Goal: Complete application form: Complete application form

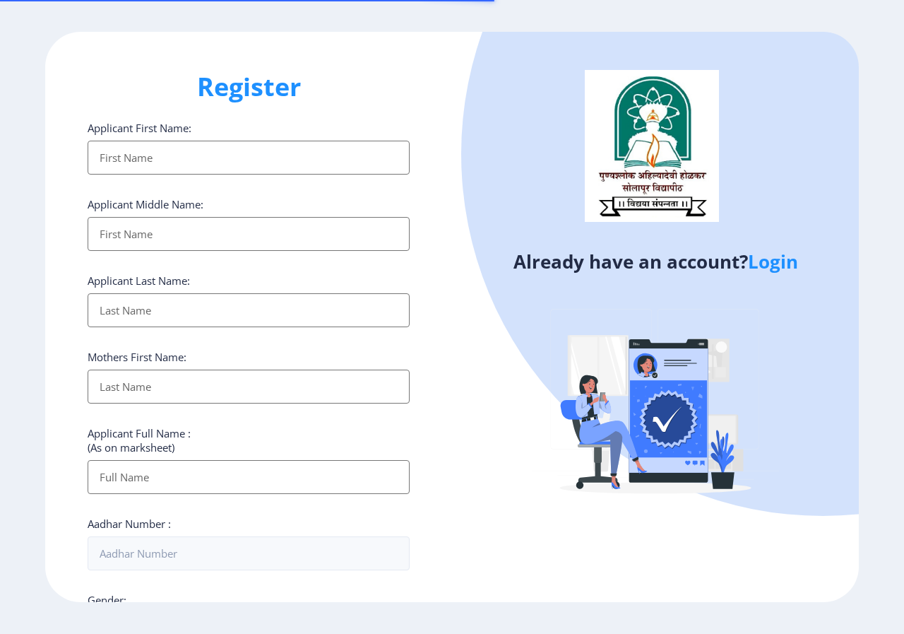
select select
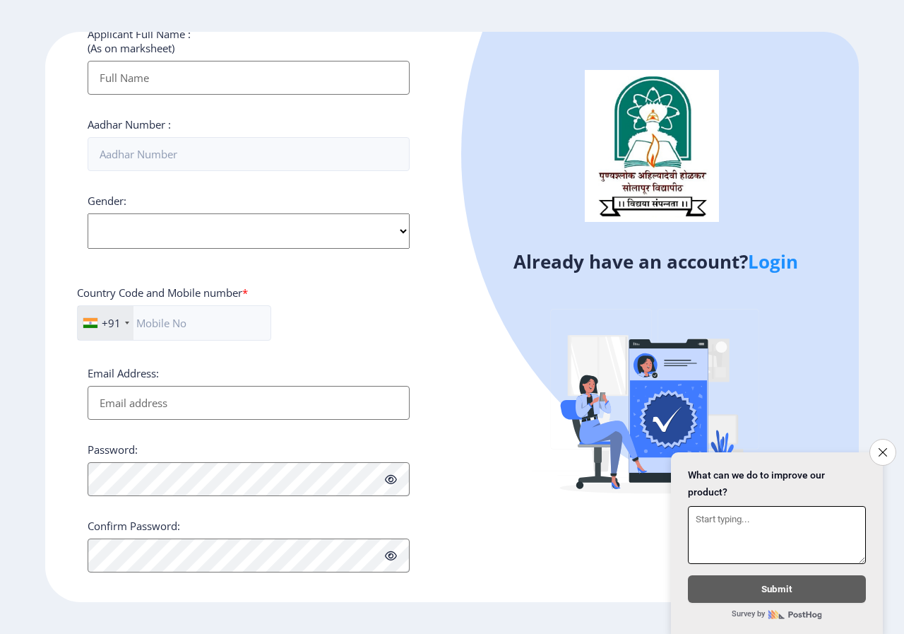
scroll to position [413, 0]
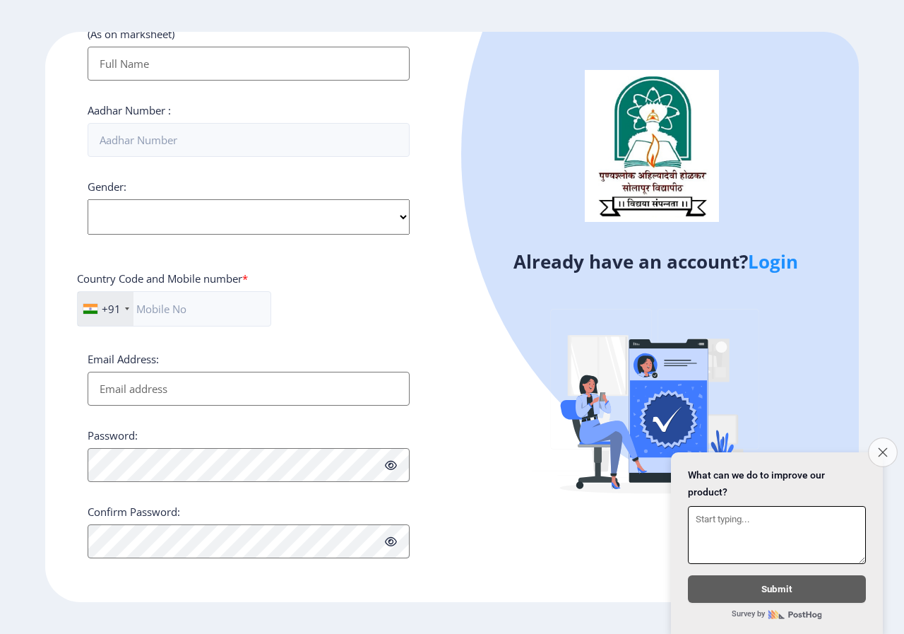
click at [883, 449] on icon "Close survey" at bounding box center [882, 451] width 9 height 9
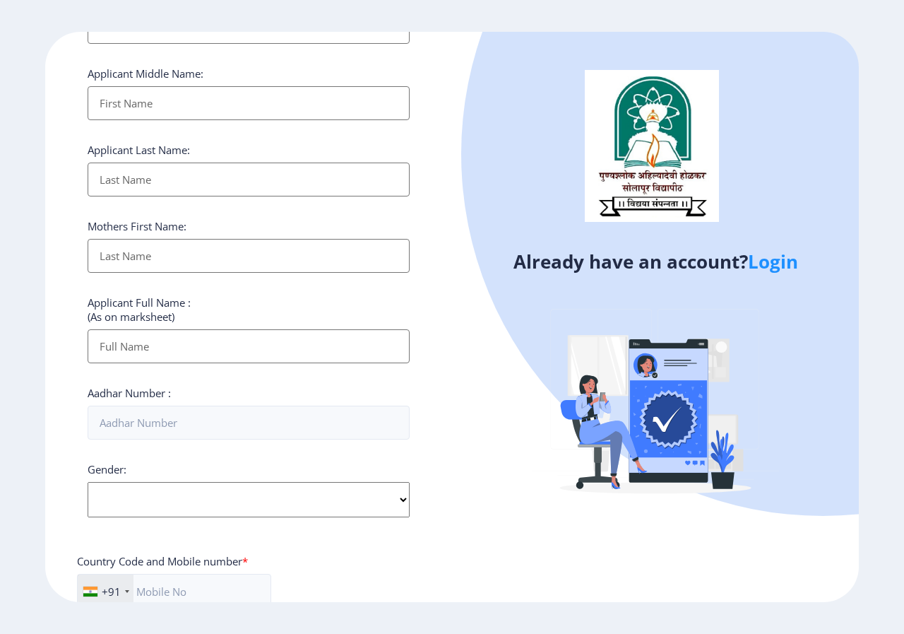
scroll to position [0, 0]
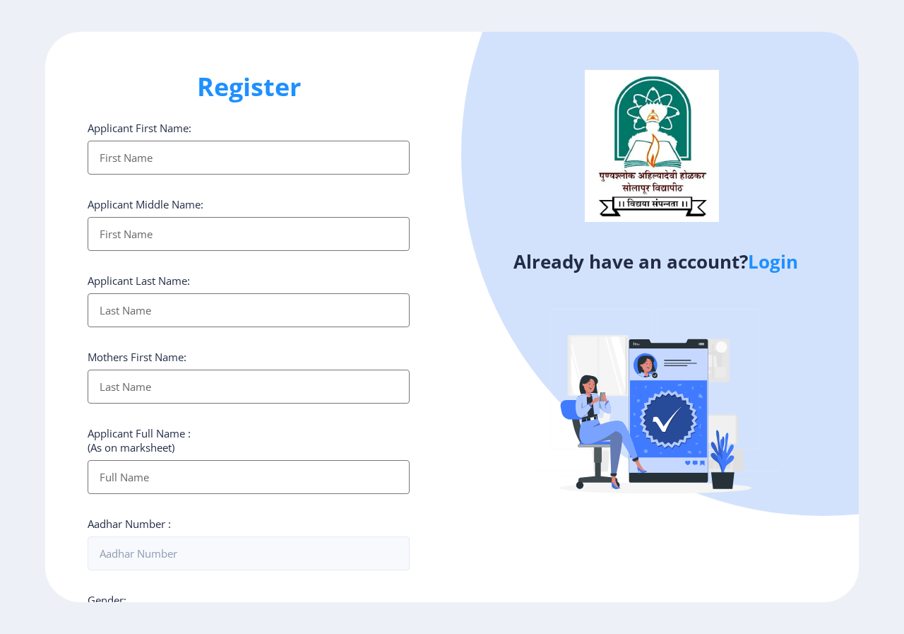
click at [270, 162] on input "Applicant First Name:" at bounding box center [249, 158] width 322 height 34
click at [785, 263] on link "Login" at bounding box center [773, 261] width 50 height 25
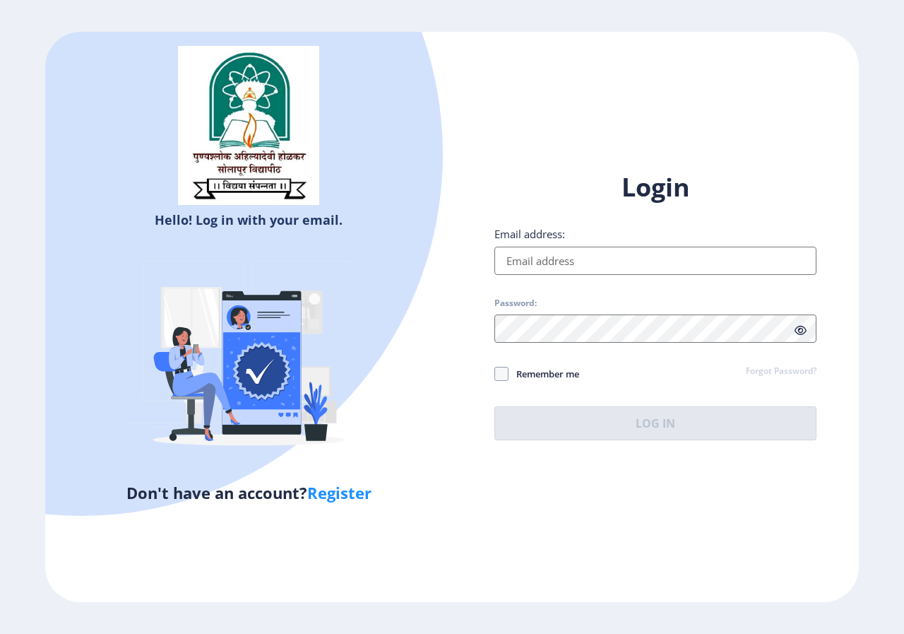
click at [727, 256] on input "Email address:" at bounding box center [655, 261] width 322 height 28
type input "[EMAIL_ADDRESS][DOMAIN_NAME]"
click at [776, 376] on link "Forgot Password?" at bounding box center [781, 371] width 71 height 13
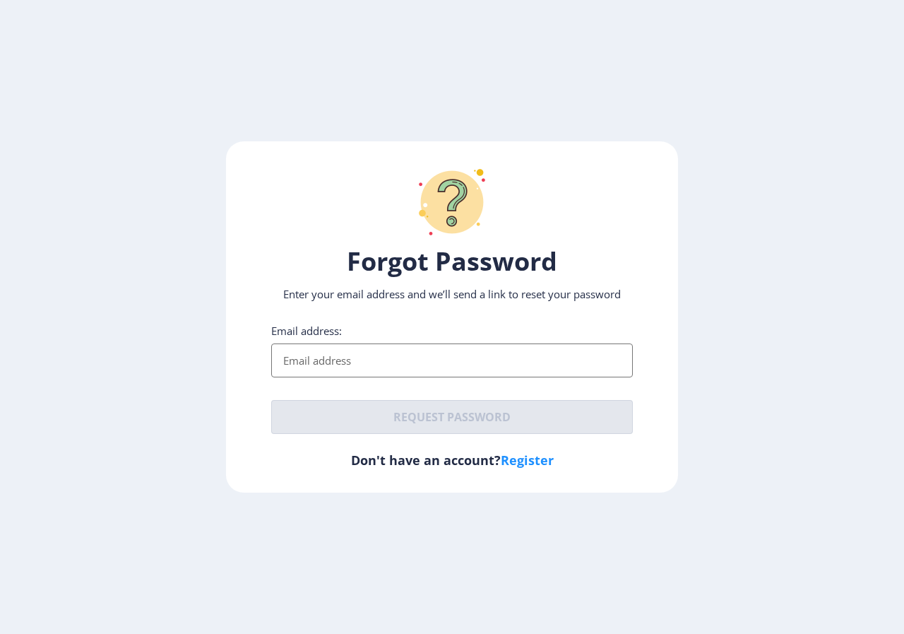
click at [445, 343] on input "Email address:" at bounding box center [452, 360] width 362 height 34
type input "[EMAIL_ADDRESS][DOMAIN_NAME]"
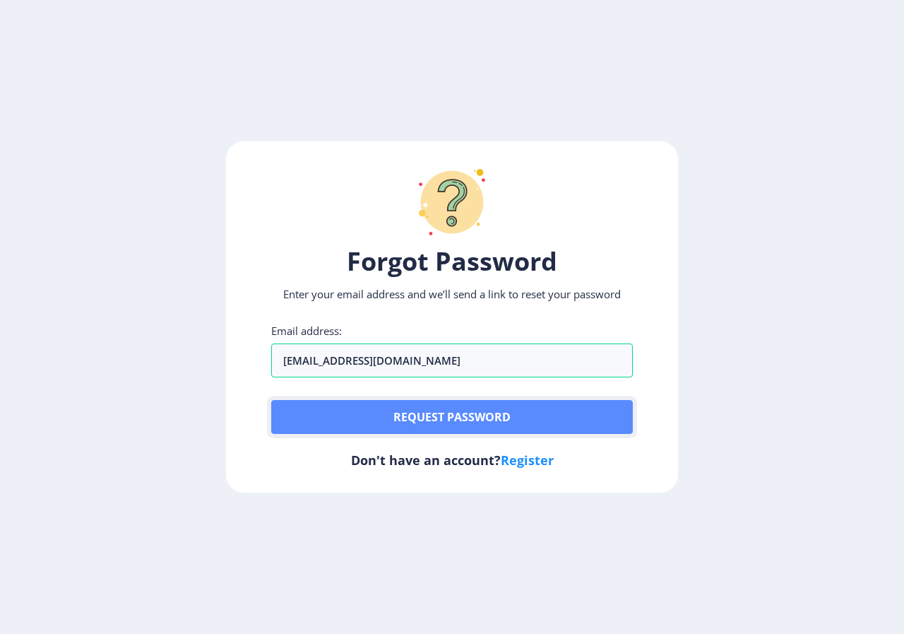
click at [449, 421] on button "Request password" at bounding box center [452, 417] width 362 height 34
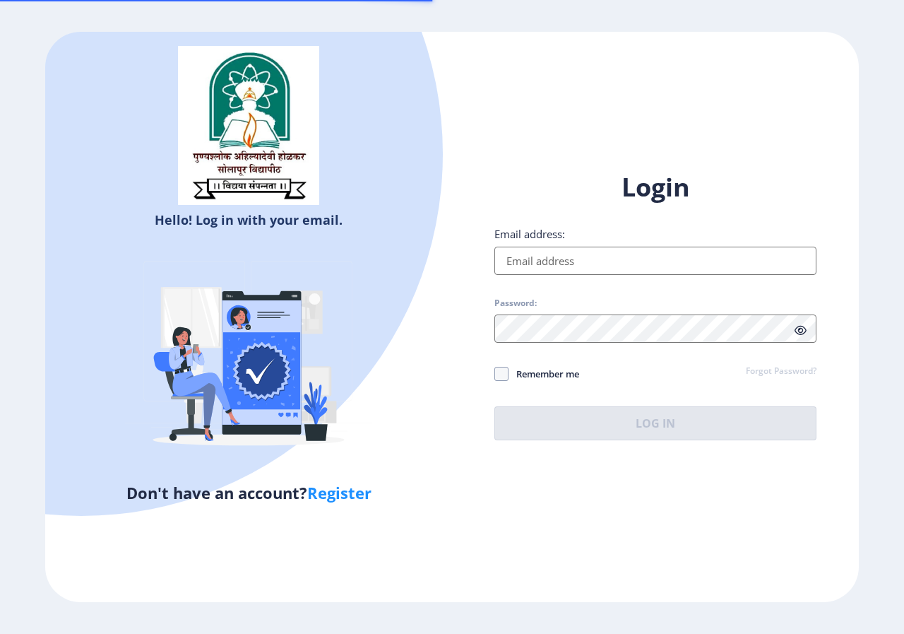
select select
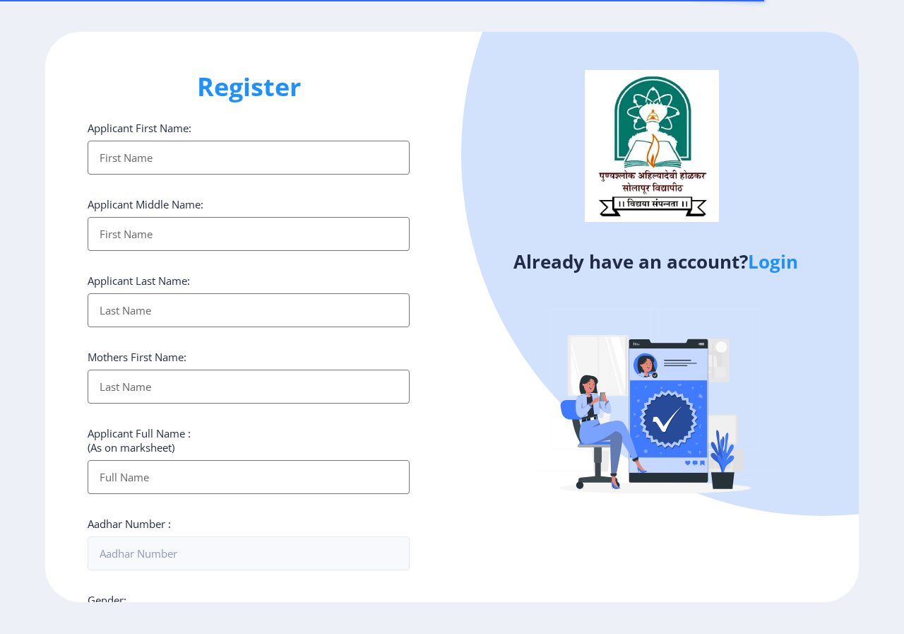
click at [166, 155] on input "Applicant First Name:" at bounding box center [249, 158] width 322 height 34
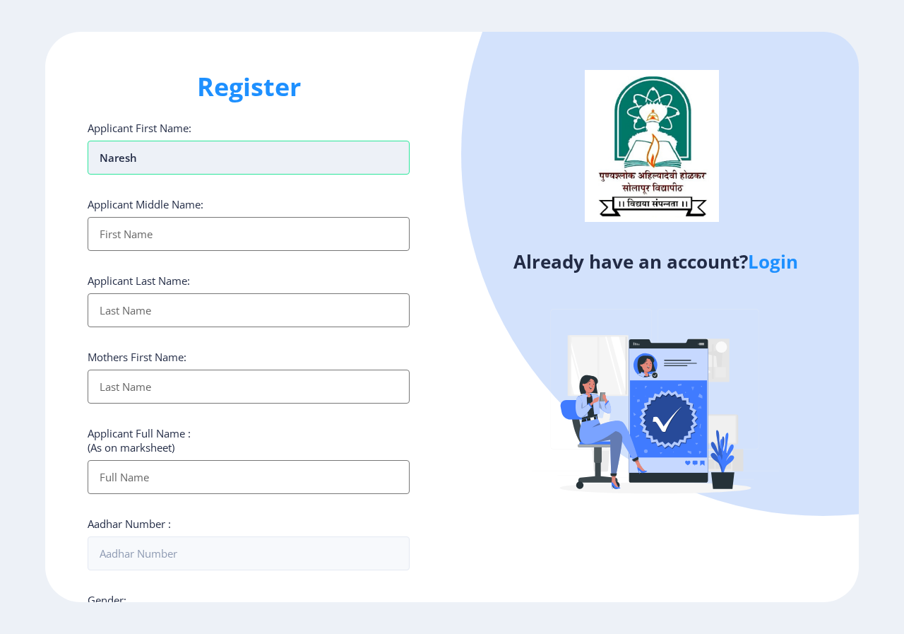
type input "Naresh"
type input "Prakash"
type input "Patil"
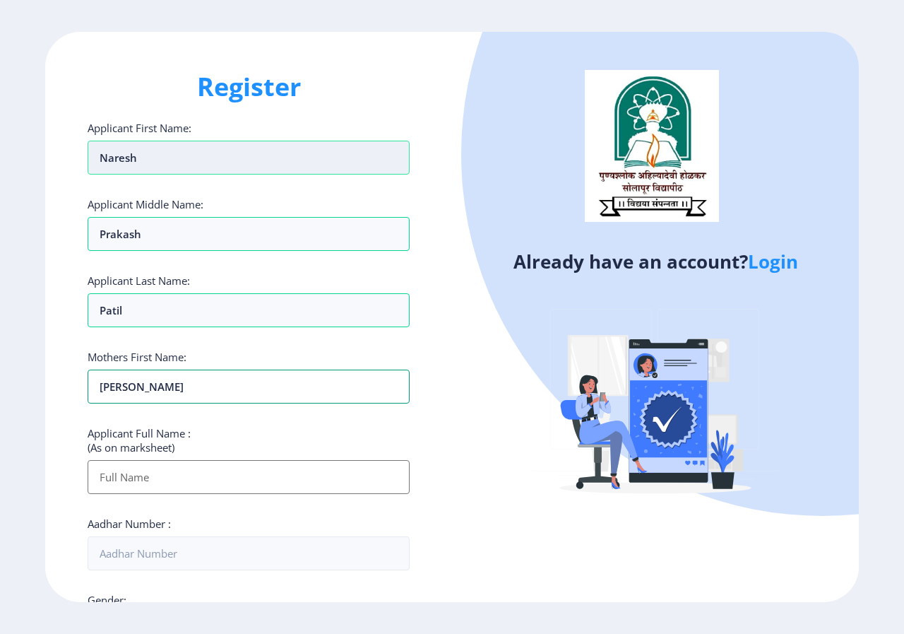
type input "[PERSON_NAME]"
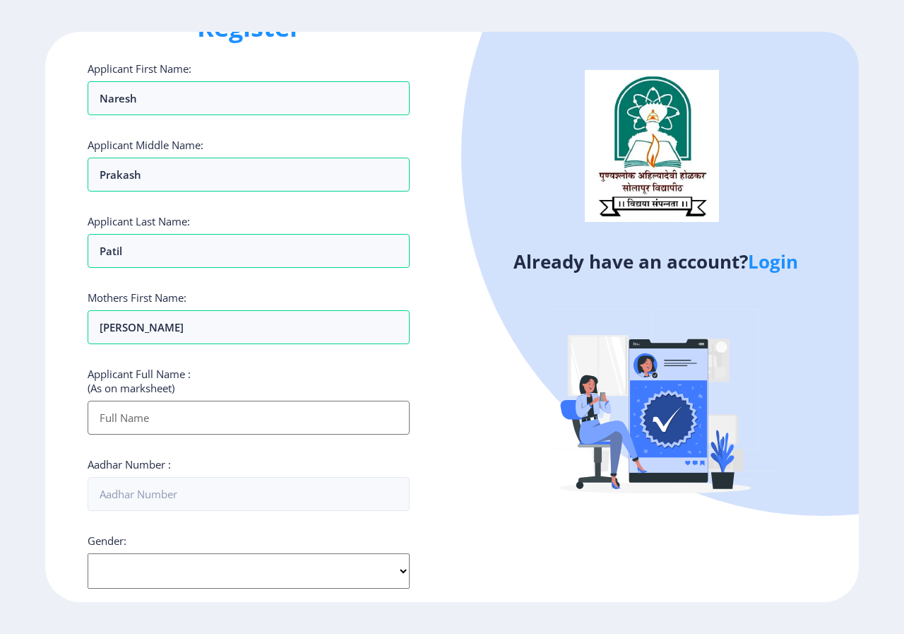
scroll to position [141, 0]
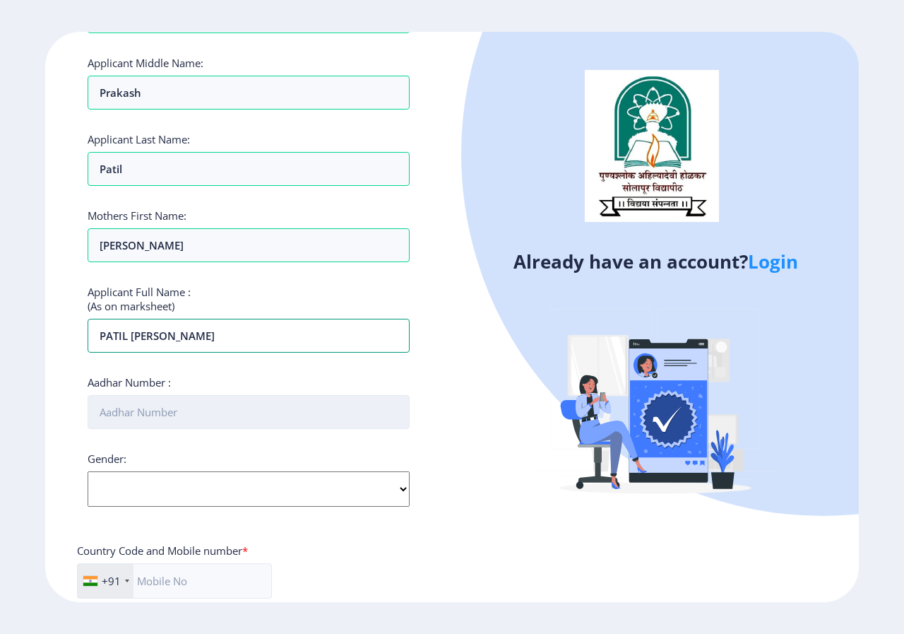
type input "PATIL [PERSON_NAME]"
click at [295, 422] on input "Aadhar Number :" at bounding box center [249, 412] width 322 height 34
type input "812061055348"
click at [322, 489] on select "Select Gender [DEMOGRAPHIC_DATA] [DEMOGRAPHIC_DATA] Other" at bounding box center [249, 488] width 322 height 35
select select "[DEMOGRAPHIC_DATA]"
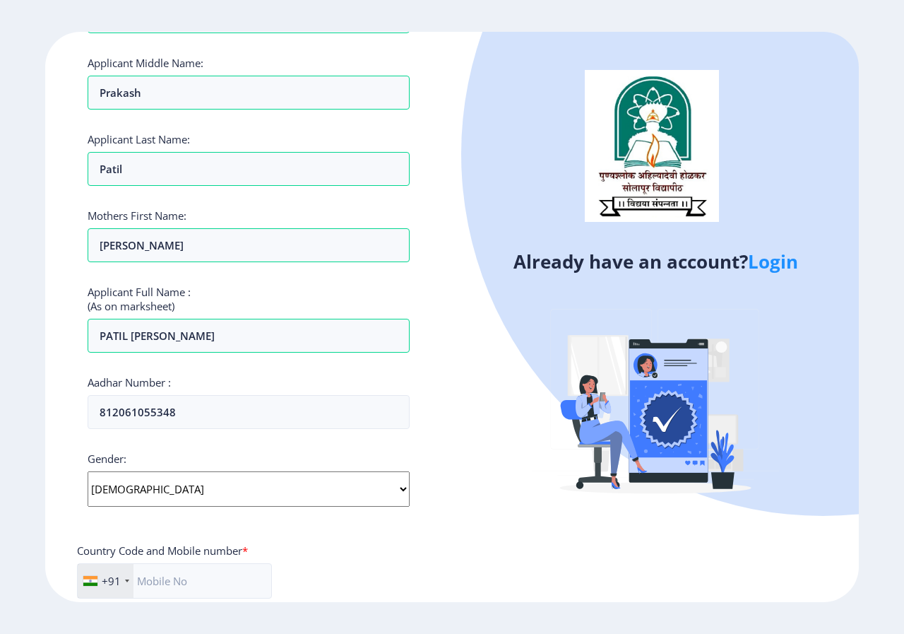
click at [88, 471] on select "Select Gender [DEMOGRAPHIC_DATA] [DEMOGRAPHIC_DATA] Other" at bounding box center [249, 488] width 322 height 35
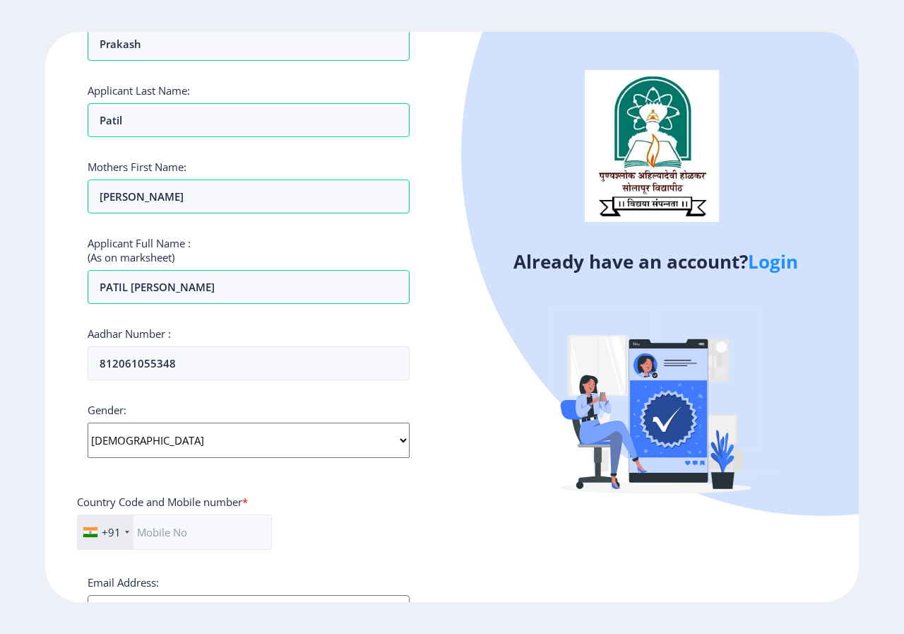
scroll to position [283, 0]
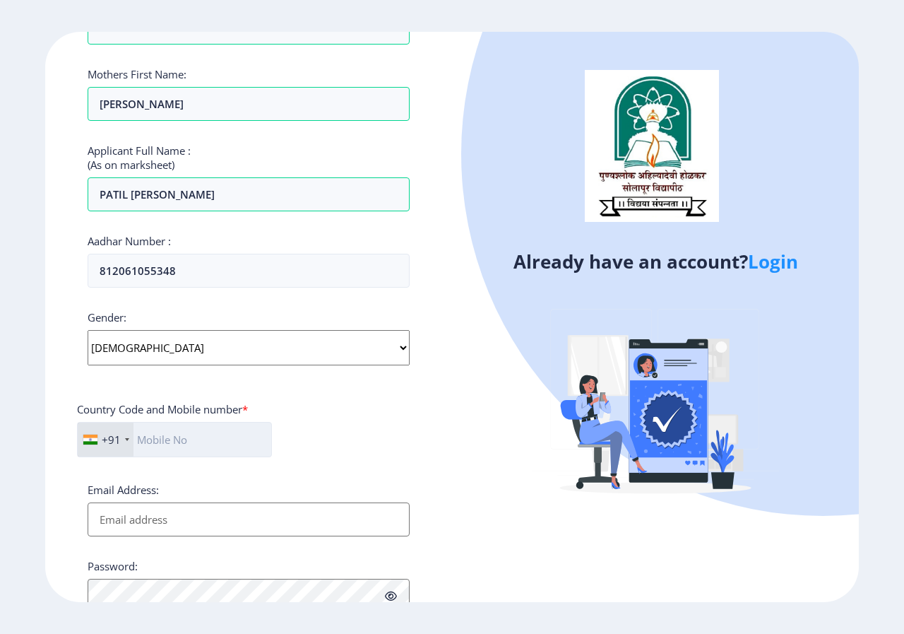
click at [208, 437] on input "text" at bounding box center [174, 439] width 195 height 35
type input "7387237488"
type input "[EMAIL_ADDRESS][DOMAIN_NAME]"
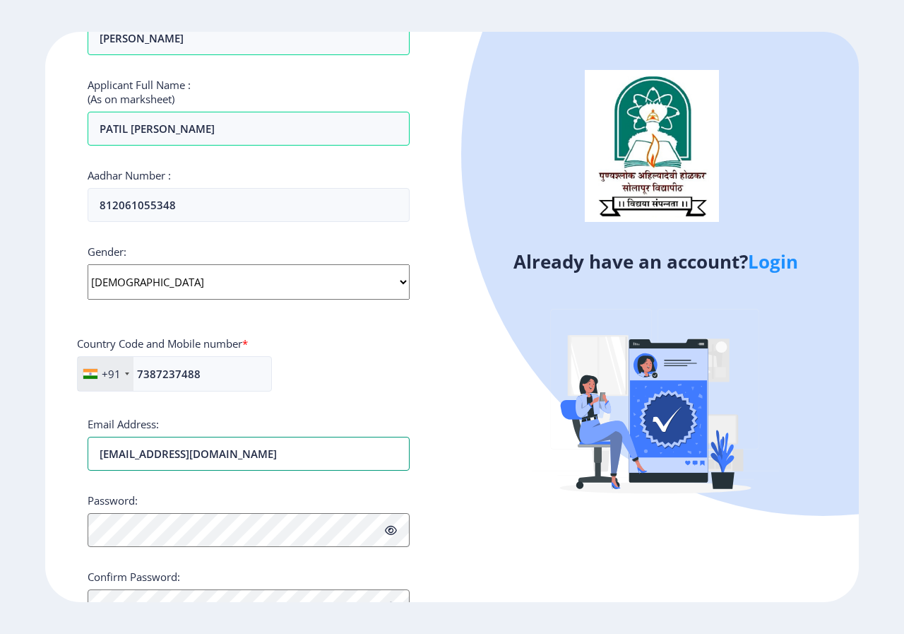
scroll to position [413, 0]
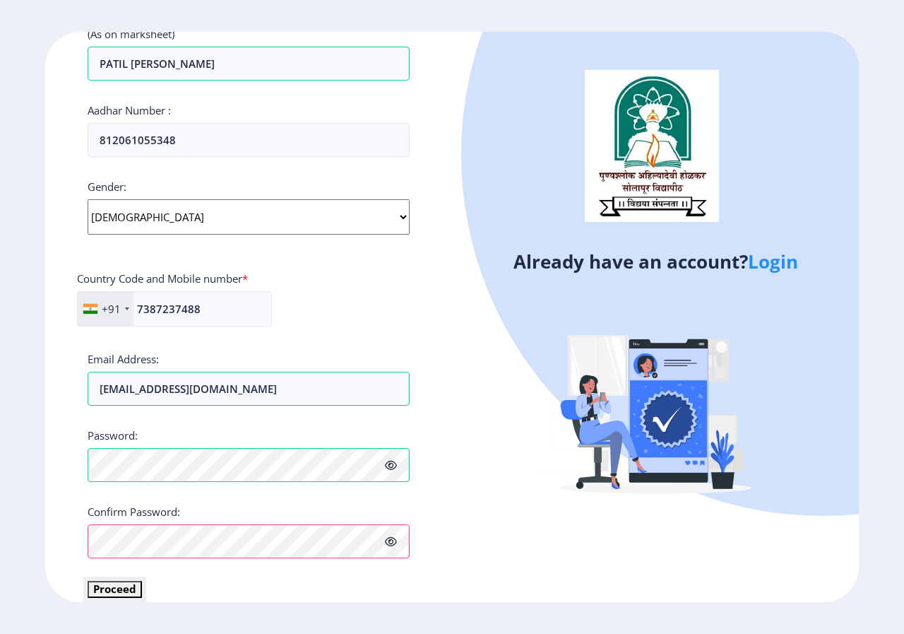
click at [135, 586] on button "Proceed" at bounding box center [115, 589] width 54 height 16
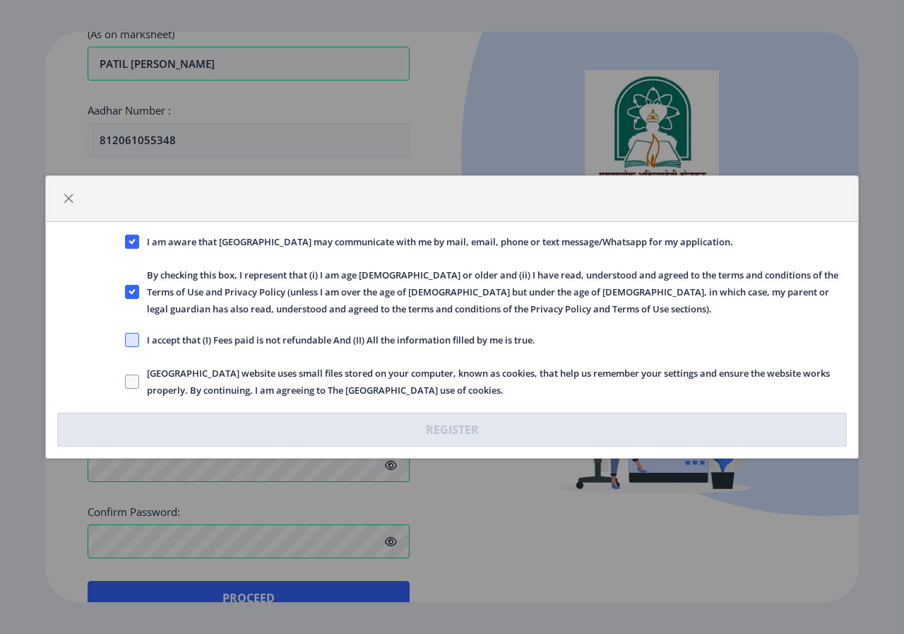
click at [134, 338] on span at bounding box center [132, 340] width 14 height 14
click at [126, 340] on input "I accept that (I) Fees paid is not refundable And (II) All the information fill…" at bounding box center [125, 340] width 1 height 1
checkbox input "true"
click at [132, 376] on span at bounding box center [132, 381] width 14 height 14
click at [126, 381] on input "[GEOGRAPHIC_DATA] website uses small files stored on your computer, known as co…" at bounding box center [125, 381] width 1 height 1
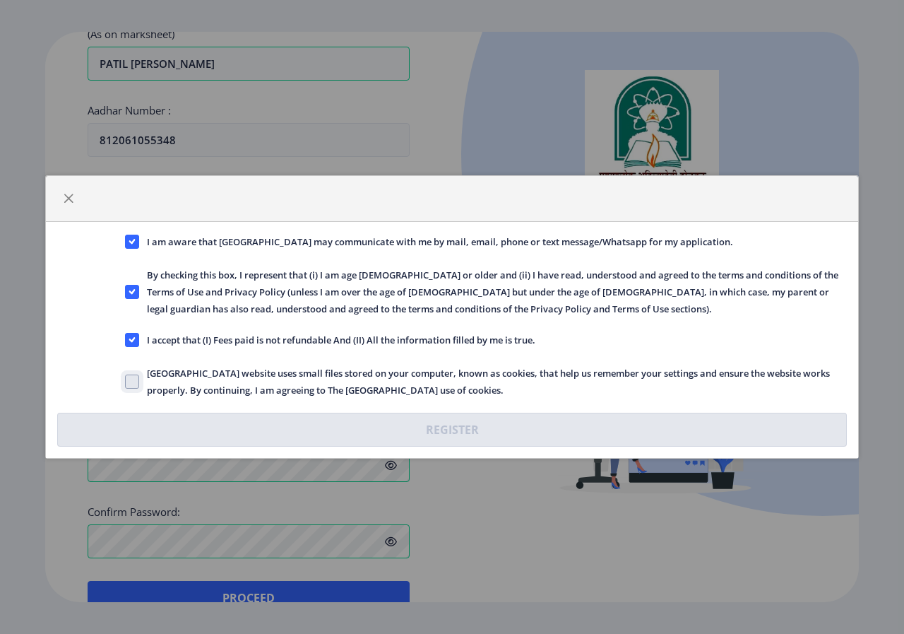
checkbox input "true"
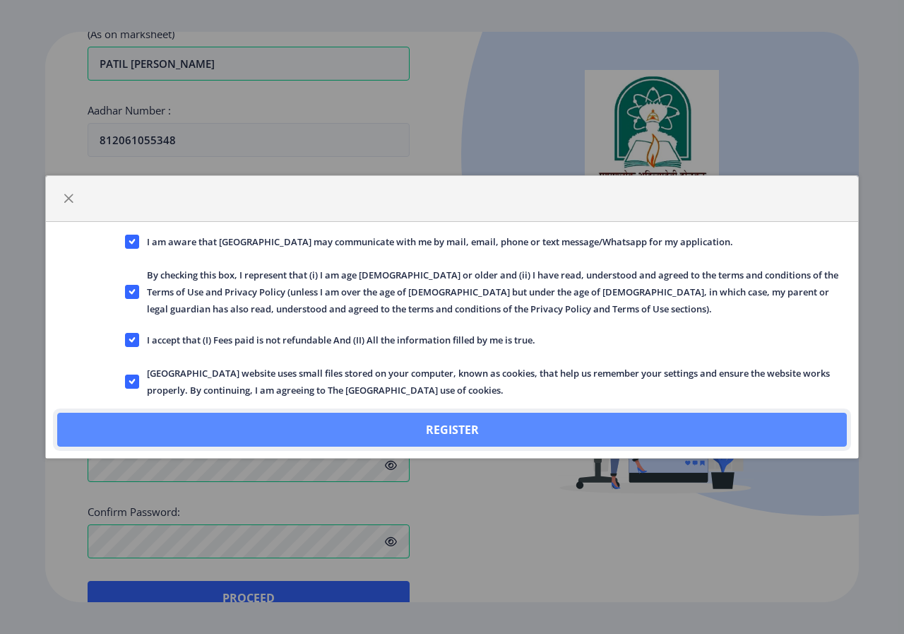
click at [485, 435] on button "Register" at bounding box center [452, 429] width 790 height 34
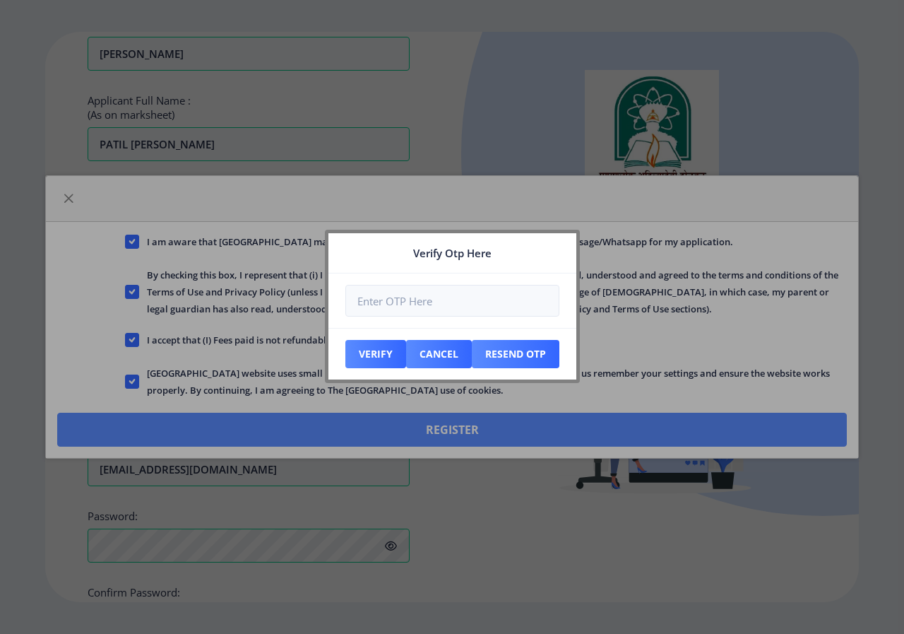
scroll to position [494, 0]
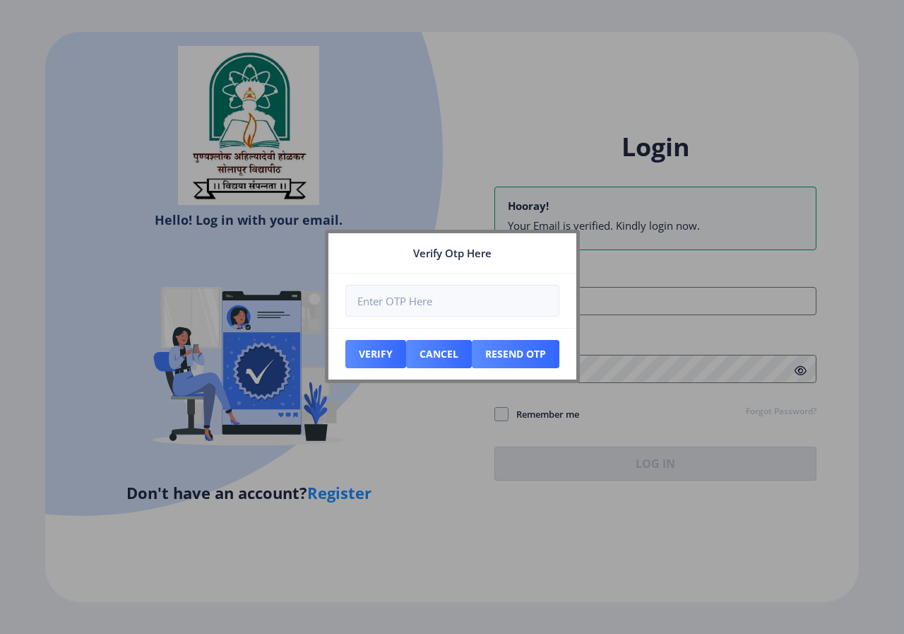
type input "[EMAIL_ADDRESS][DOMAIN_NAME]"
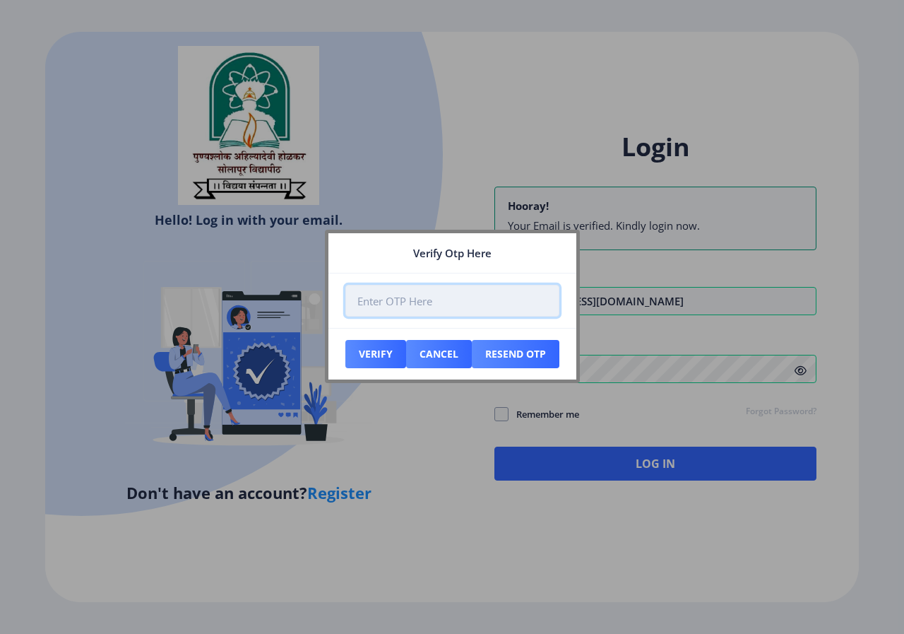
click at [497, 300] on input "number" at bounding box center [452, 301] width 214 height 32
type input "548661"
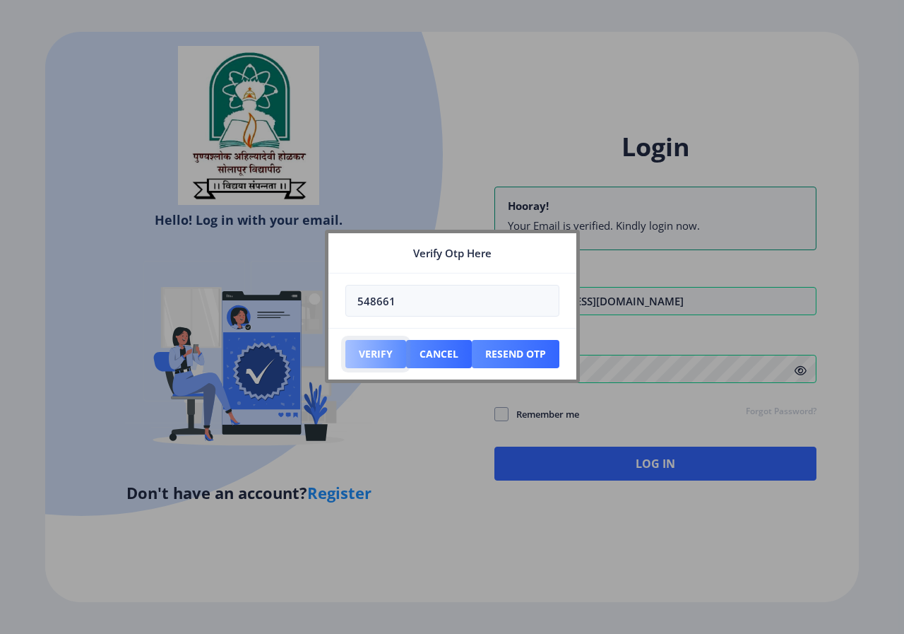
click at [379, 356] on button "Verify" at bounding box center [375, 354] width 61 height 28
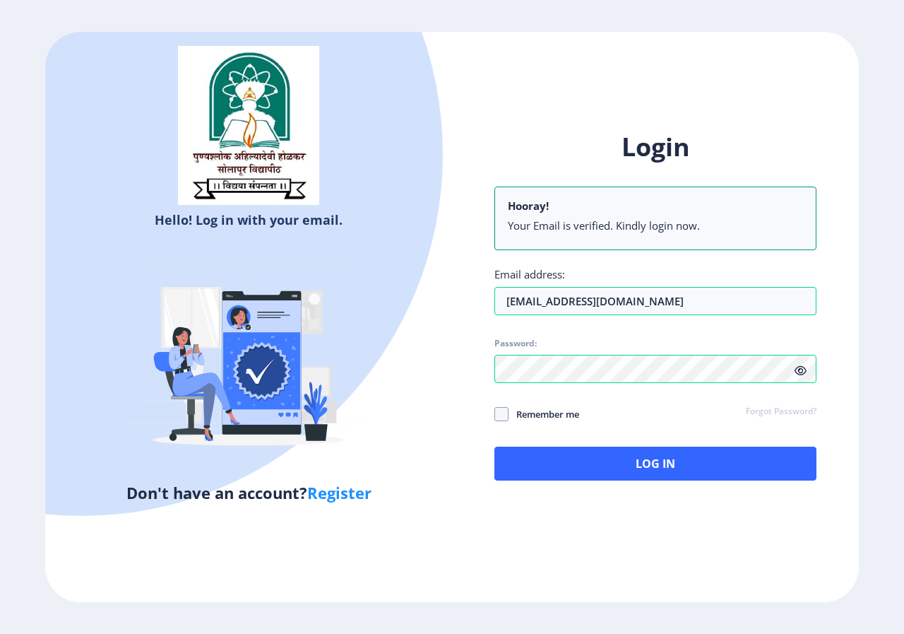
click at [558, 412] on span "Remember me" at bounding box center [544, 413] width 71 height 17
click at [495, 414] on input "Remember me" at bounding box center [494, 414] width 1 height 1
checkbox input "true"
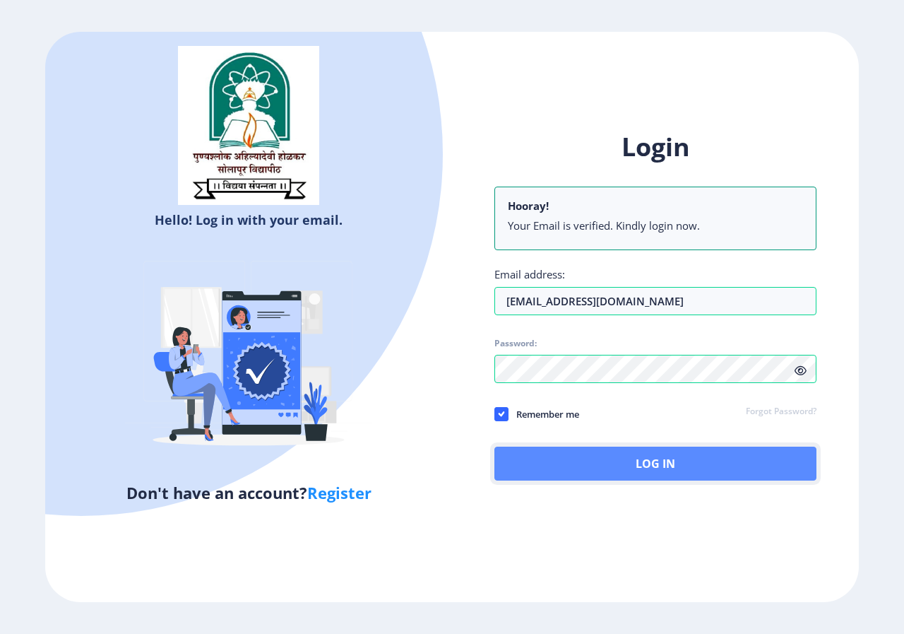
click at [576, 468] on button "Log In" at bounding box center [655, 463] width 322 height 34
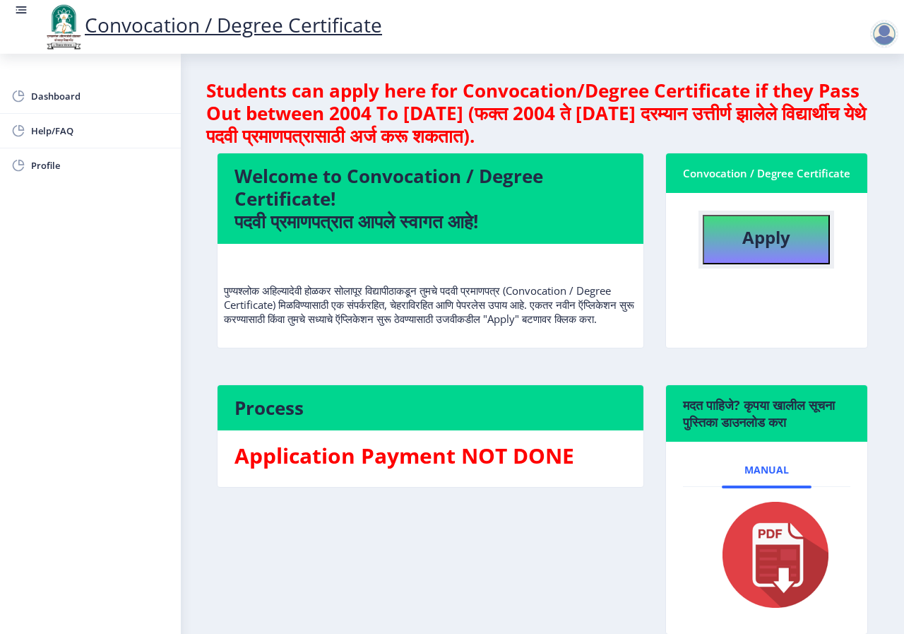
click at [737, 254] on button "Apply" at bounding box center [766, 239] width 127 height 49
select select
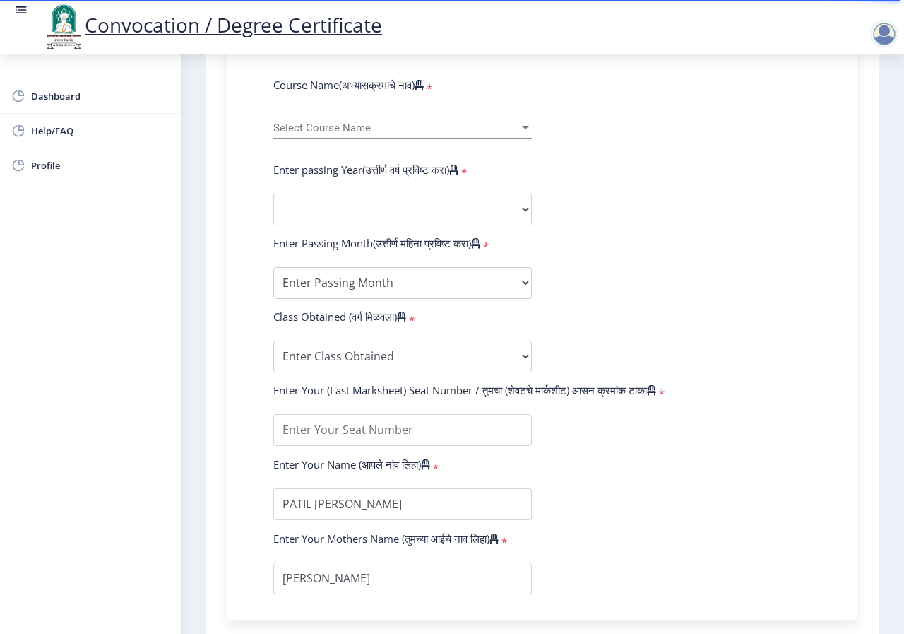
scroll to position [456, 0]
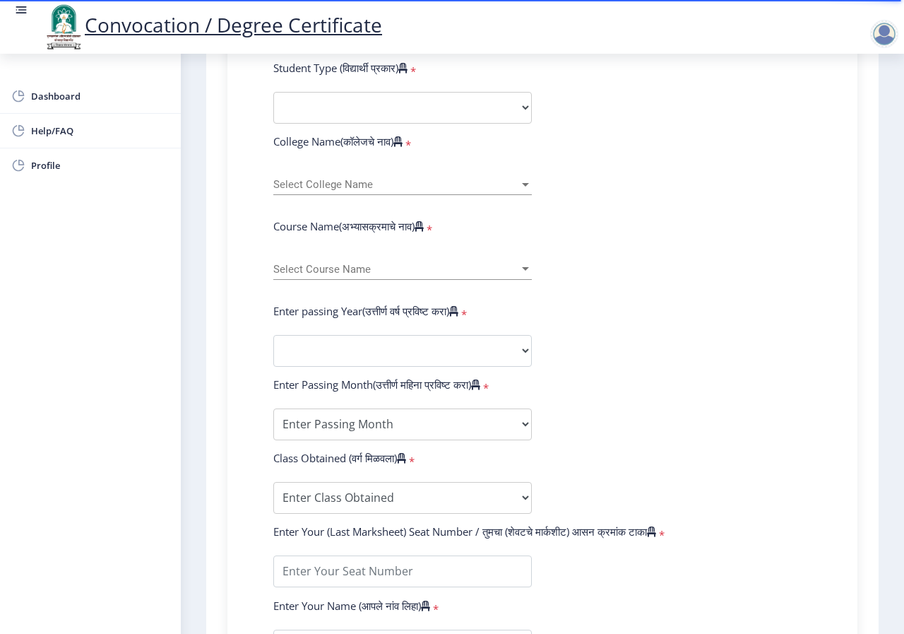
click at [485, 260] on div "Select Course Name Select Course Name" at bounding box center [402, 265] width 259 height 30
click at [622, 273] on div at bounding box center [452, 317] width 904 height 634
click at [521, 264] on div at bounding box center [525, 269] width 13 height 12
click at [597, 285] on div at bounding box center [452, 317] width 904 height 634
click at [420, 100] on select "Select Student Type Regular External" at bounding box center [402, 108] width 259 height 32
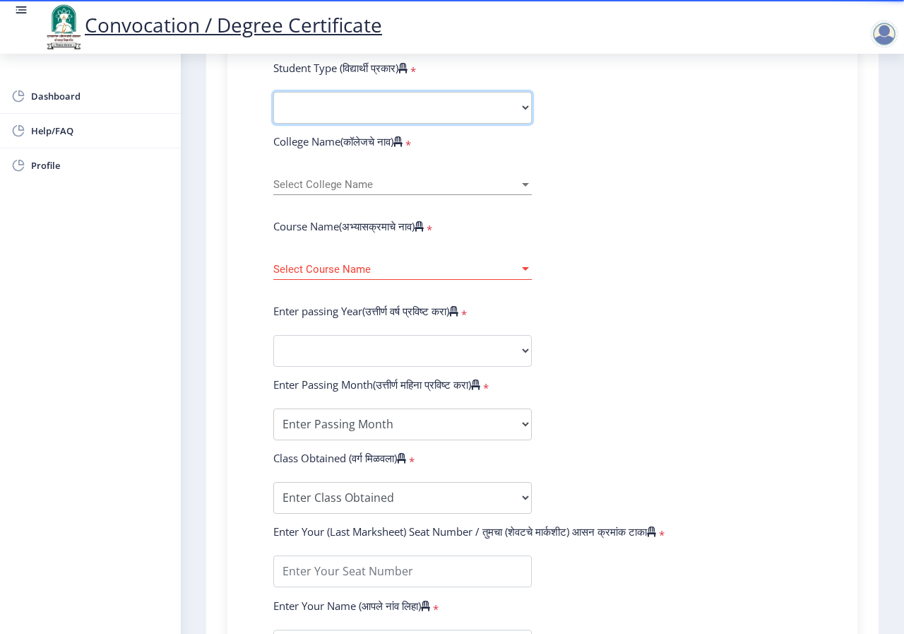
select select "Regular"
click at [273, 92] on select "Select Student Type Regular External" at bounding box center [402, 108] width 259 height 32
click at [372, 180] on span "Select College Name" at bounding box center [396, 185] width 246 height 12
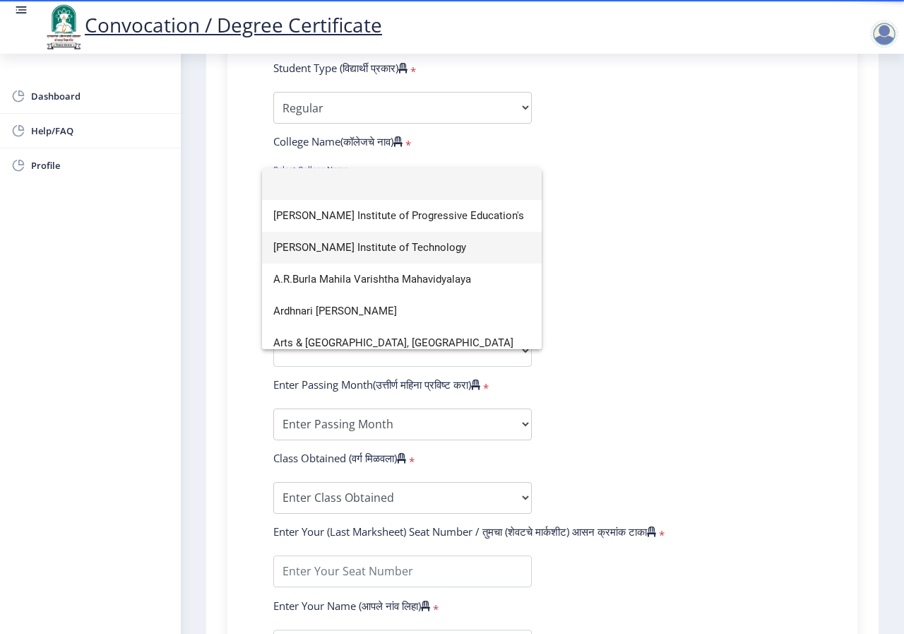
click at [364, 246] on span "[PERSON_NAME] Institute of Technology" at bounding box center [401, 248] width 257 height 32
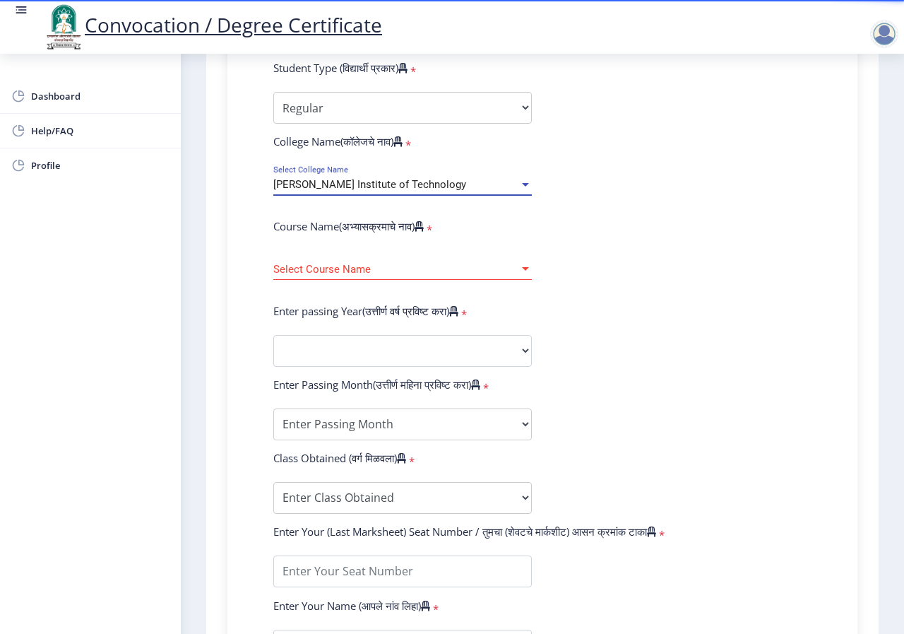
click at [369, 266] on span "Select Course Name" at bounding box center [396, 269] width 246 height 12
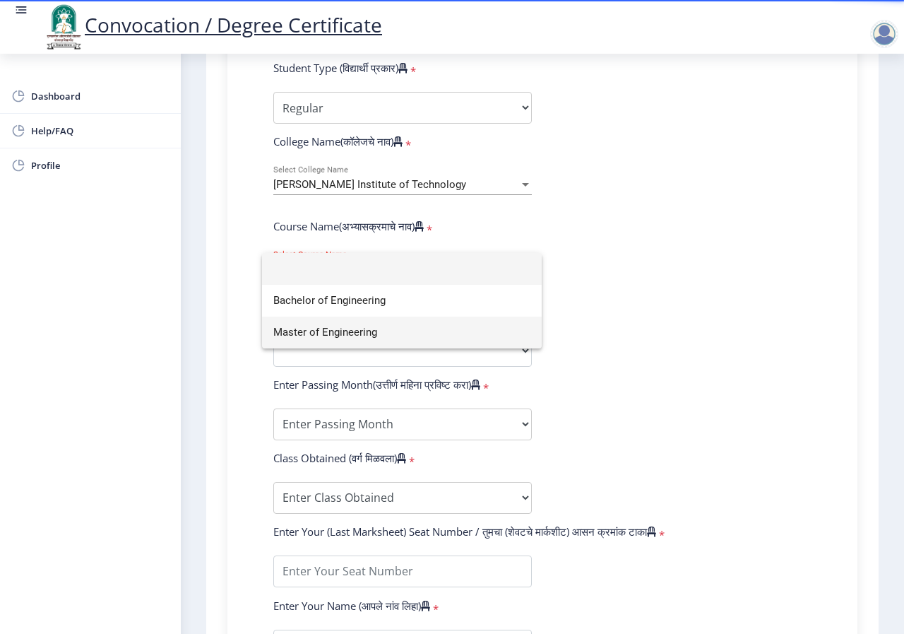
click at [383, 329] on span "Master of Engineering" at bounding box center [401, 332] width 257 height 32
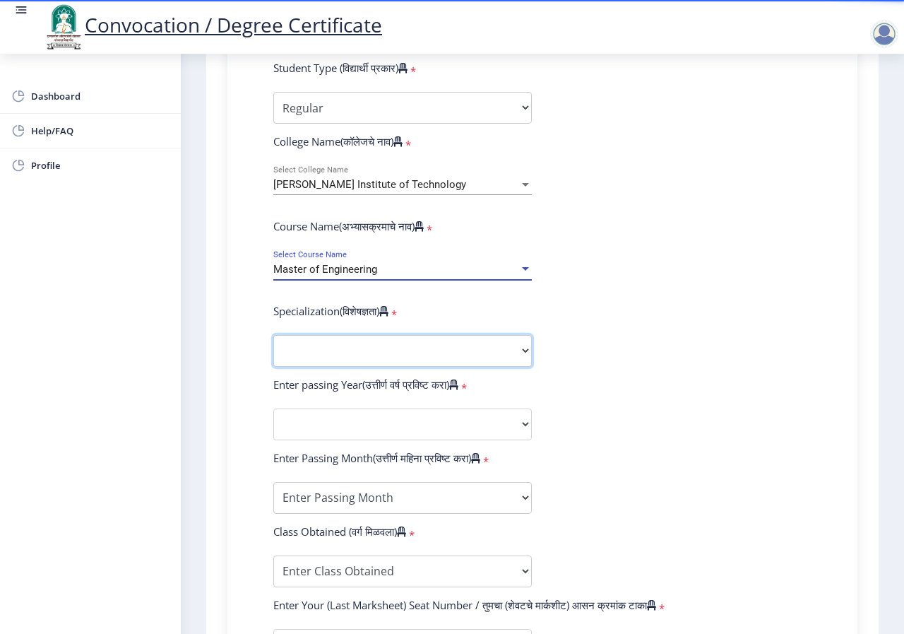
click at [482, 349] on select "Specialization Electronics Engineering Civil-Structural Engineering Computer Sc…" at bounding box center [402, 351] width 259 height 32
select select "Mechanical Engineering (Manufacturing Process)"
click at [273, 335] on select "Specialization Electronics Engineering Civil-Structural Engineering Computer Sc…" at bounding box center [402, 351] width 259 height 32
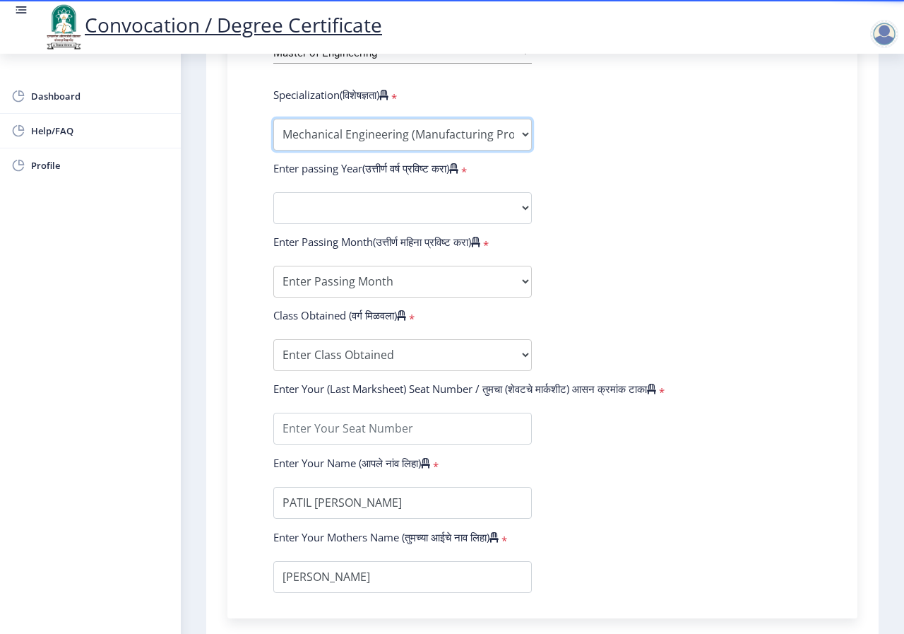
scroll to position [597, 0]
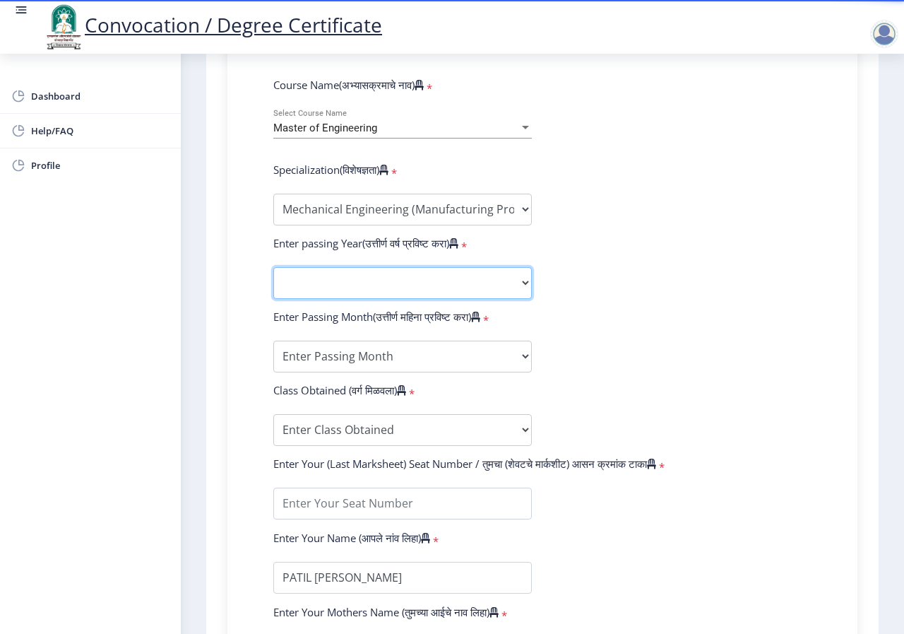
click at [518, 281] on select "2025 2024 2023 2022 2021 2020 2019 2018 2017 2016 2015 2014 2013 2012 2011 2010…" at bounding box center [402, 283] width 259 height 32
select select "2018"
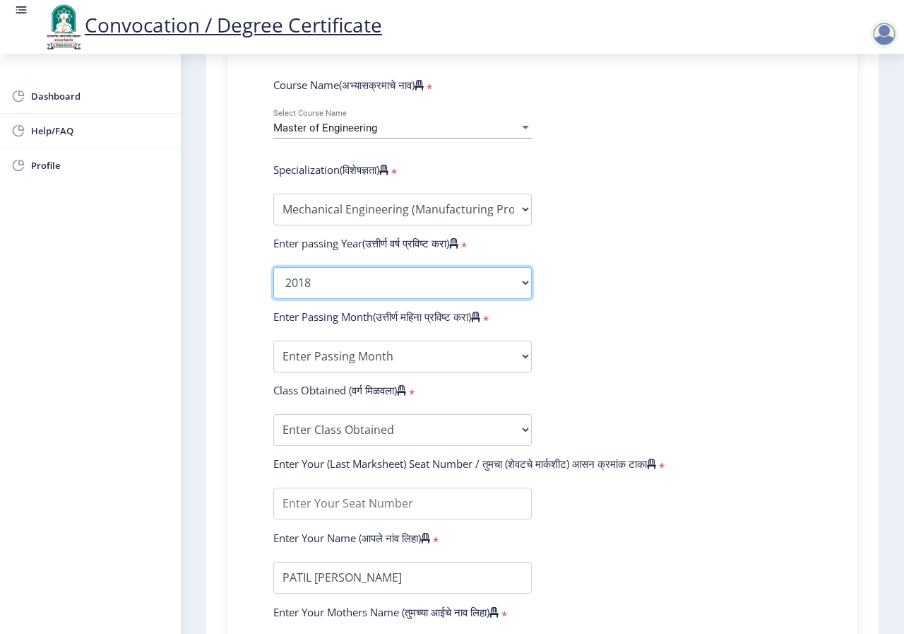
click at [273, 267] on select "2025 2024 2023 2022 2021 2020 2019 2018 2017 2016 2015 2014 2013 2012 2011 2010…" at bounding box center [402, 283] width 259 height 32
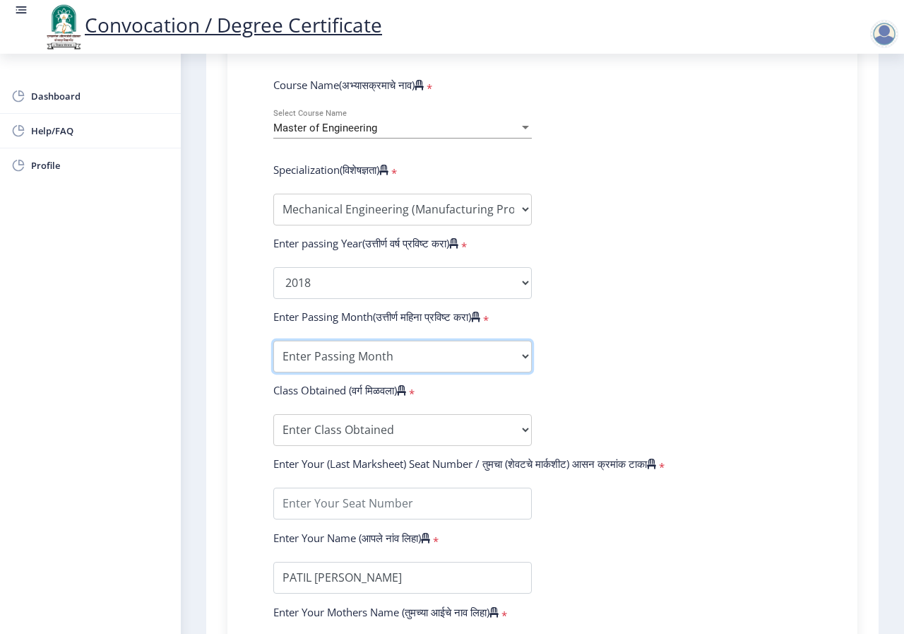
click at [425, 351] on select "Enter Passing Month March April May October November December" at bounding box center [402, 356] width 259 height 32
select select "March"
click at [273, 340] on select "Enter Passing Month March April May October November December" at bounding box center [402, 356] width 259 height 32
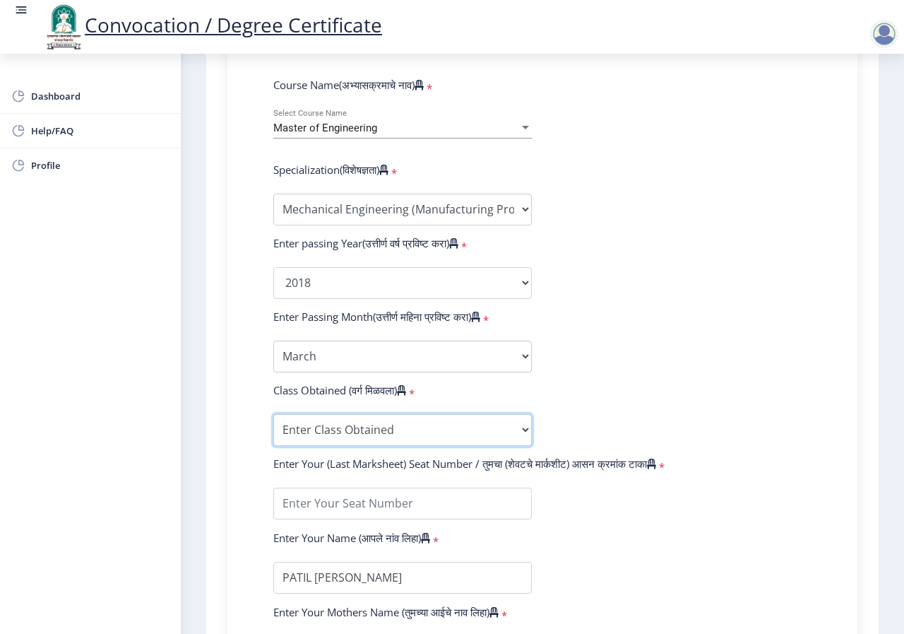
click at [386, 421] on select "Enter Class Obtained FIRST CLASS WITH DISTINCTION FIRST CLASS HIGHER SECOND CLA…" at bounding box center [402, 430] width 259 height 32
select select "Grade O"
click at [273, 414] on select "Enter Class Obtained FIRST CLASS WITH DISTINCTION FIRST CLASS HIGHER SECOND CLA…" at bounding box center [402, 430] width 259 height 32
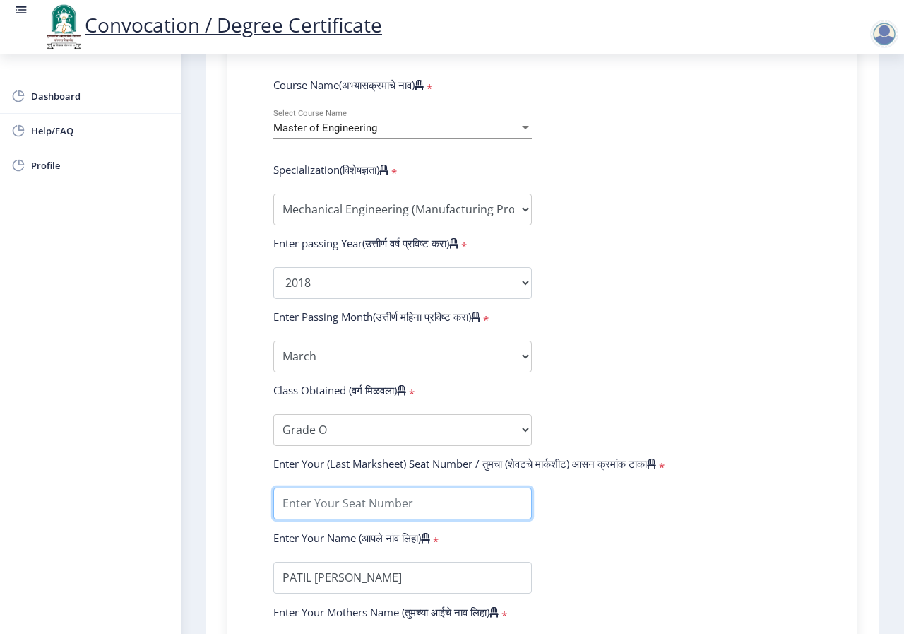
click at [414, 492] on input "textarea" at bounding box center [402, 503] width 259 height 32
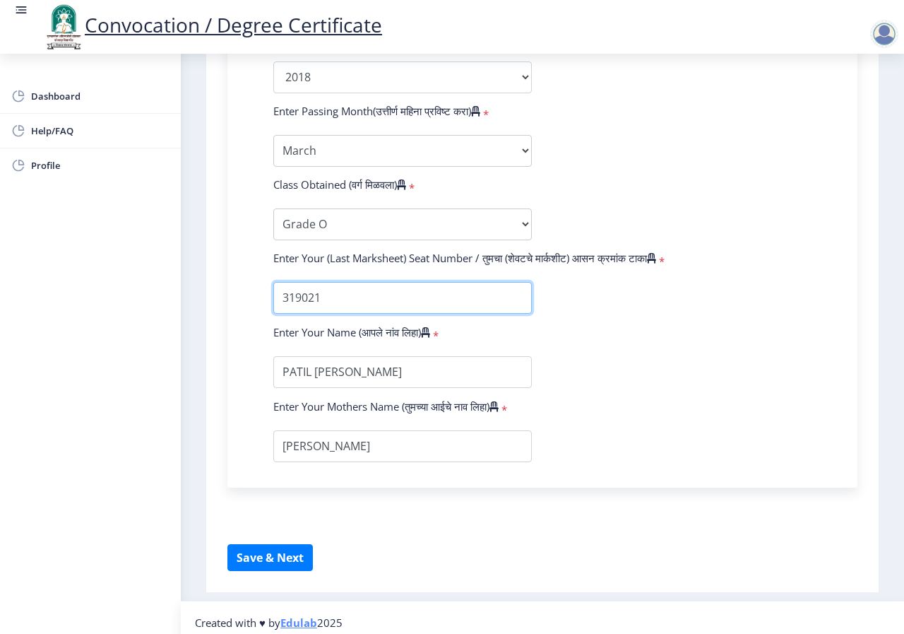
scroll to position [809, 0]
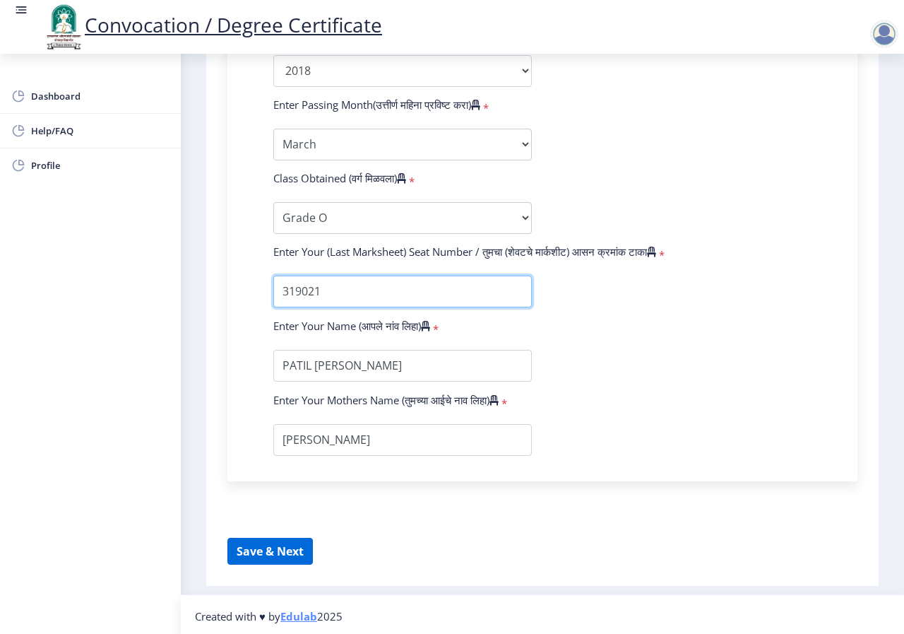
type input "319021"
click at [263, 553] on button "Save & Next" at bounding box center [269, 551] width 85 height 27
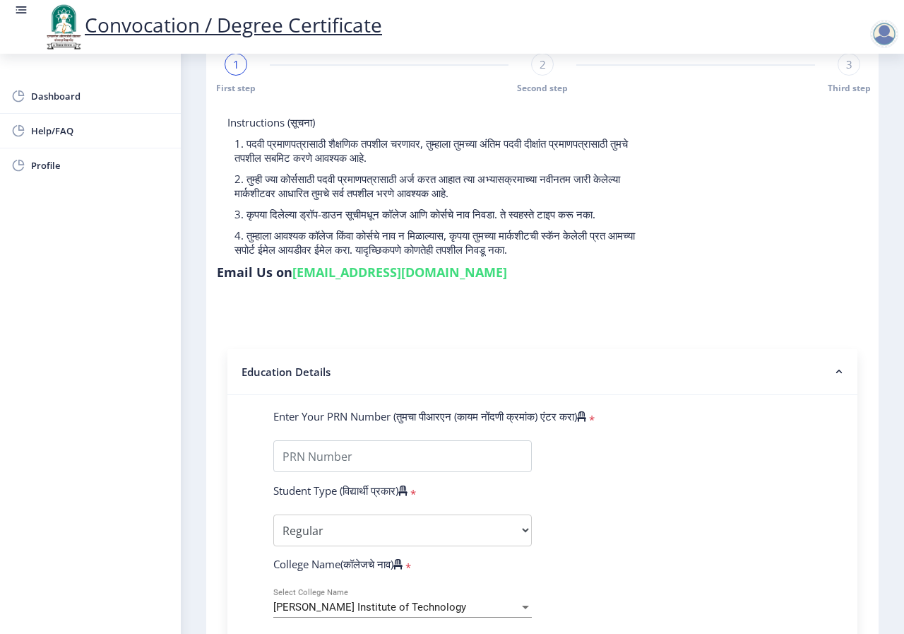
scroll to position [32, 0]
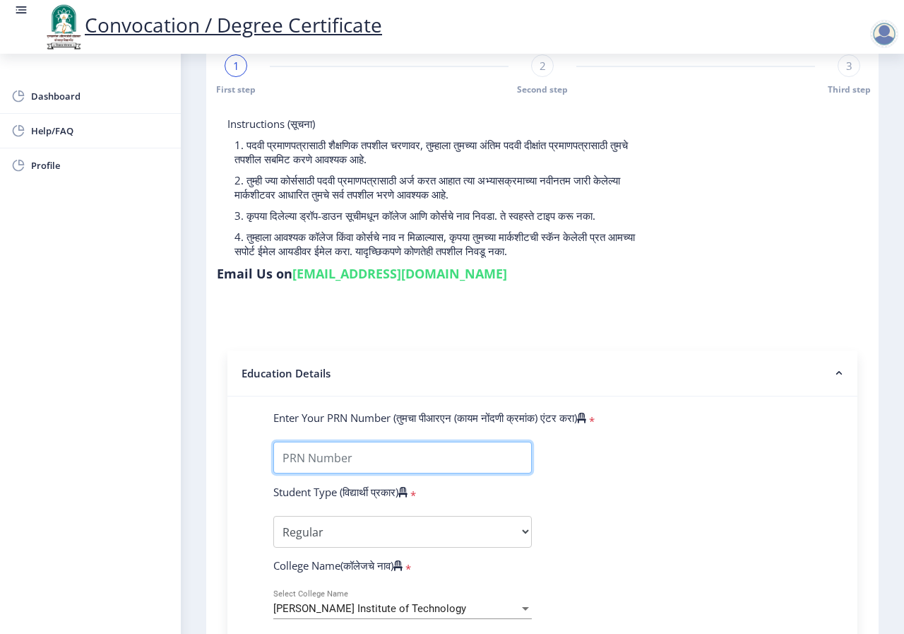
click at [510, 450] on input "Enter Your PRN Number (तुमचा पीआरएन (कायम नोंदणी क्रमांक) एंटर करा)" at bounding box center [402, 457] width 259 height 32
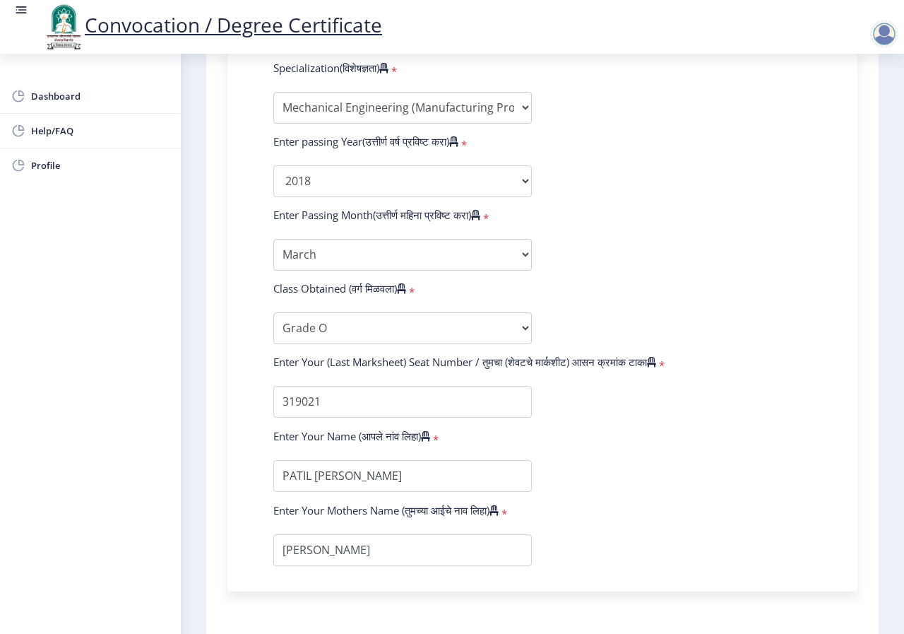
scroll to position [812, 0]
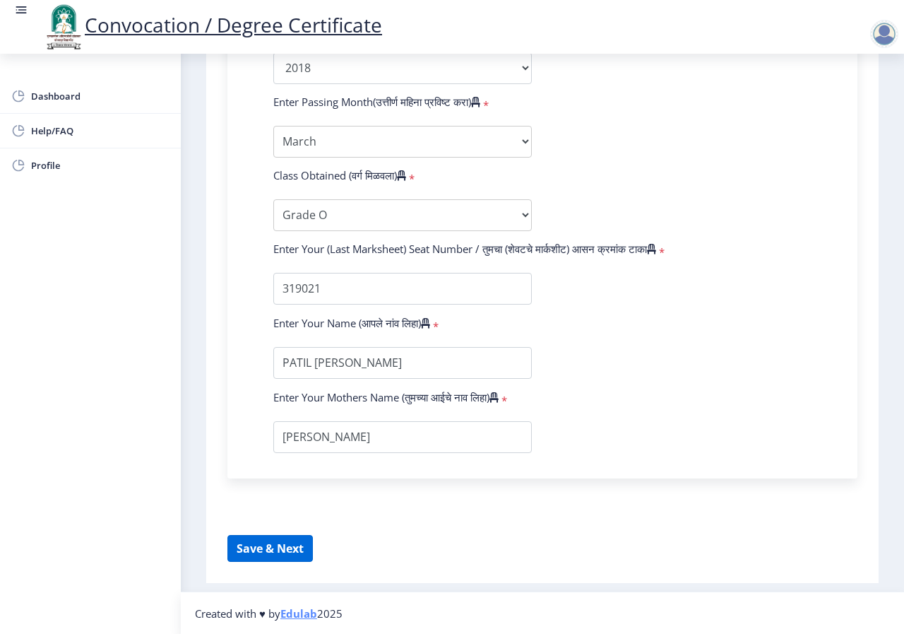
type input "2015032500319021"
click at [292, 544] on button "Save & Next" at bounding box center [269, 548] width 85 height 27
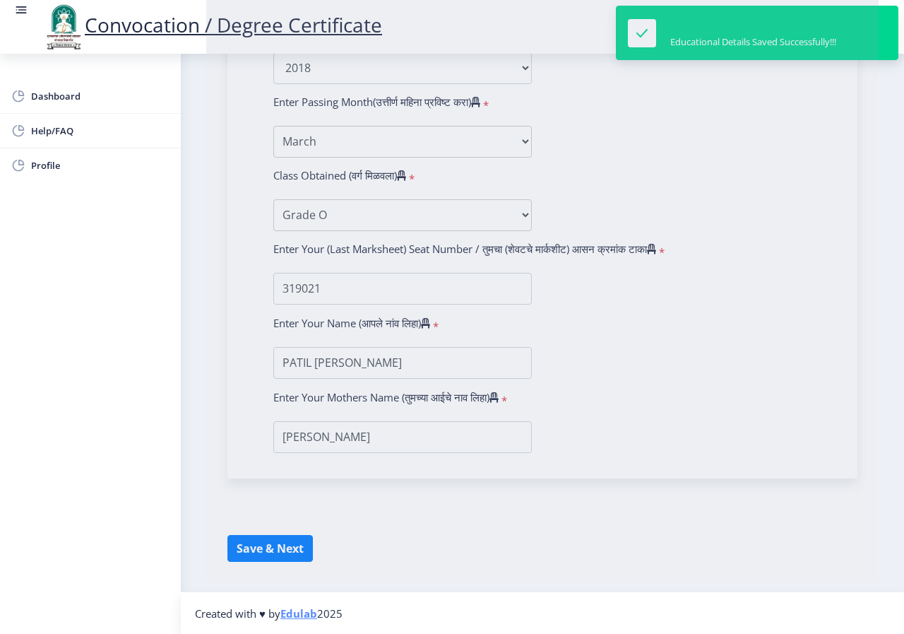
select select
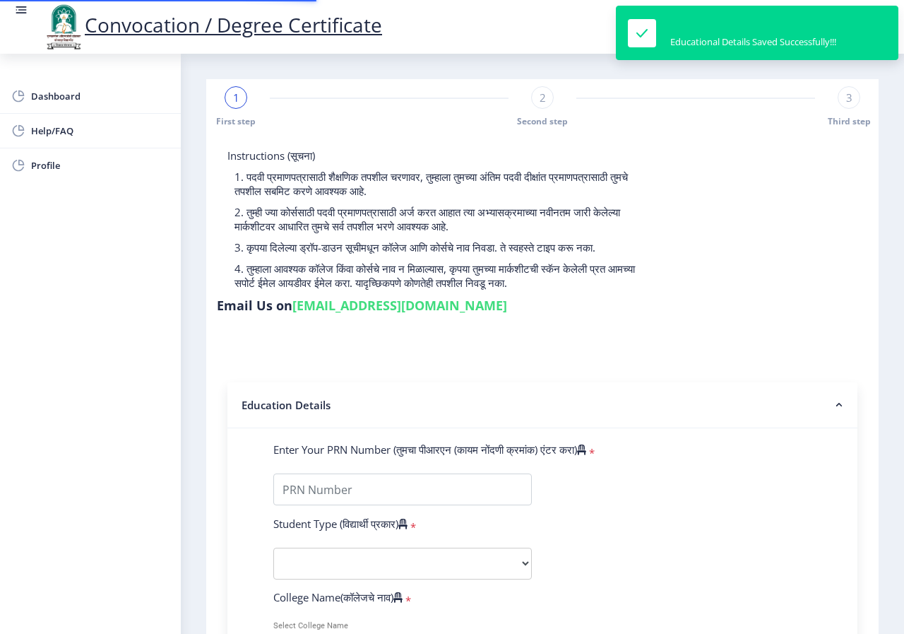
type input "2015032500319021"
select select "Regular"
select select "2018"
select select "March"
select select "Grade O"
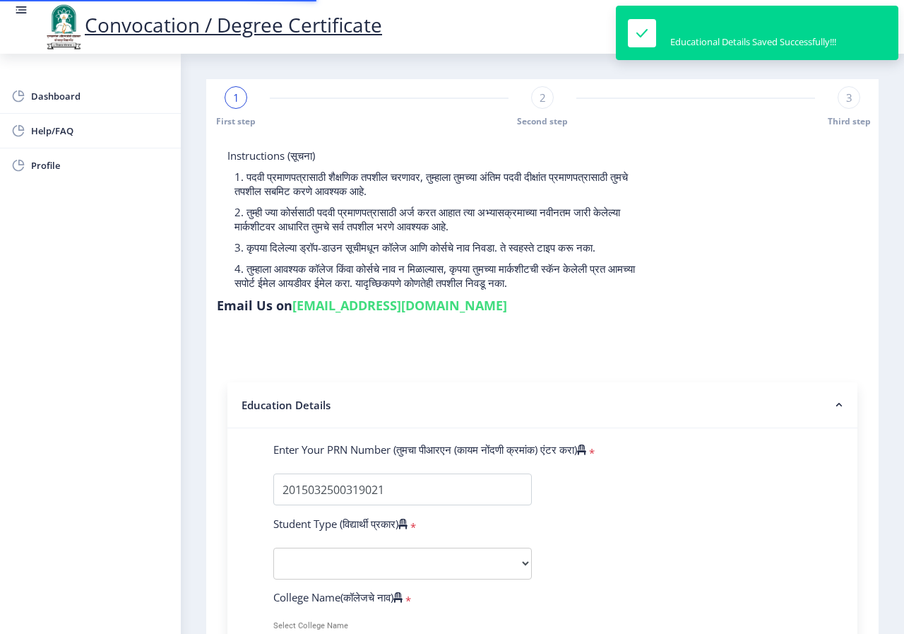
type input "319021"
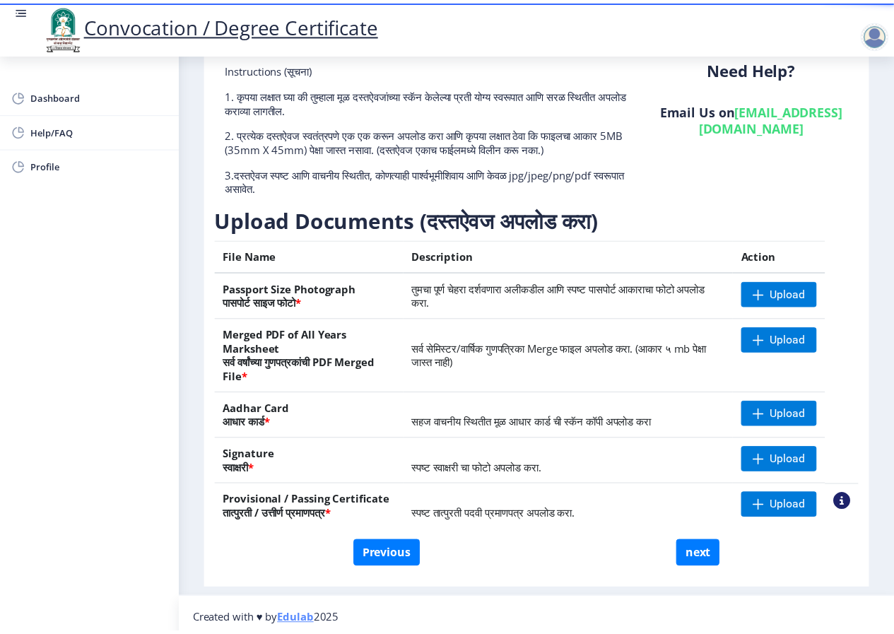
scroll to position [94, 0]
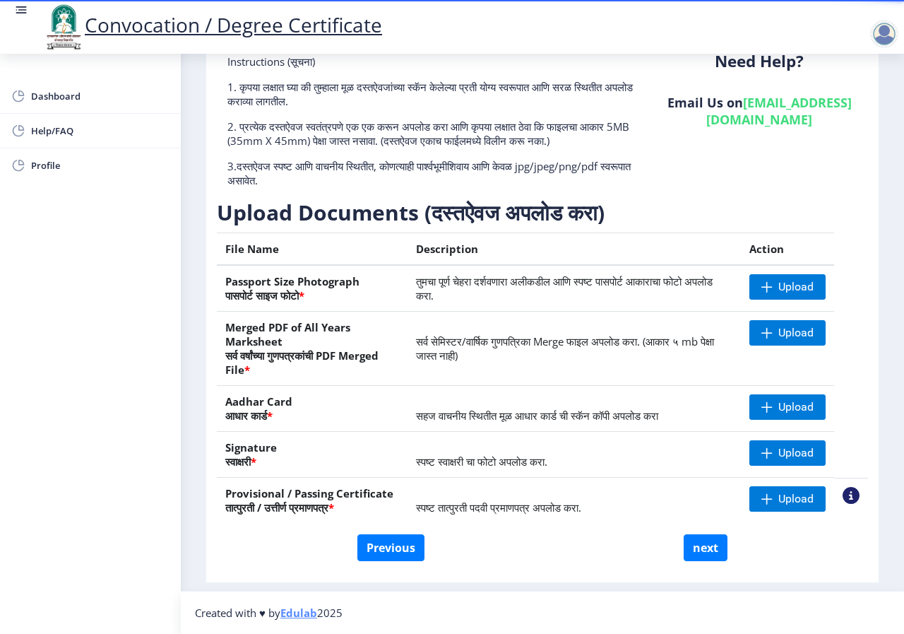
click at [850, 496] on nb-action at bounding box center [851, 495] width 17 height 17
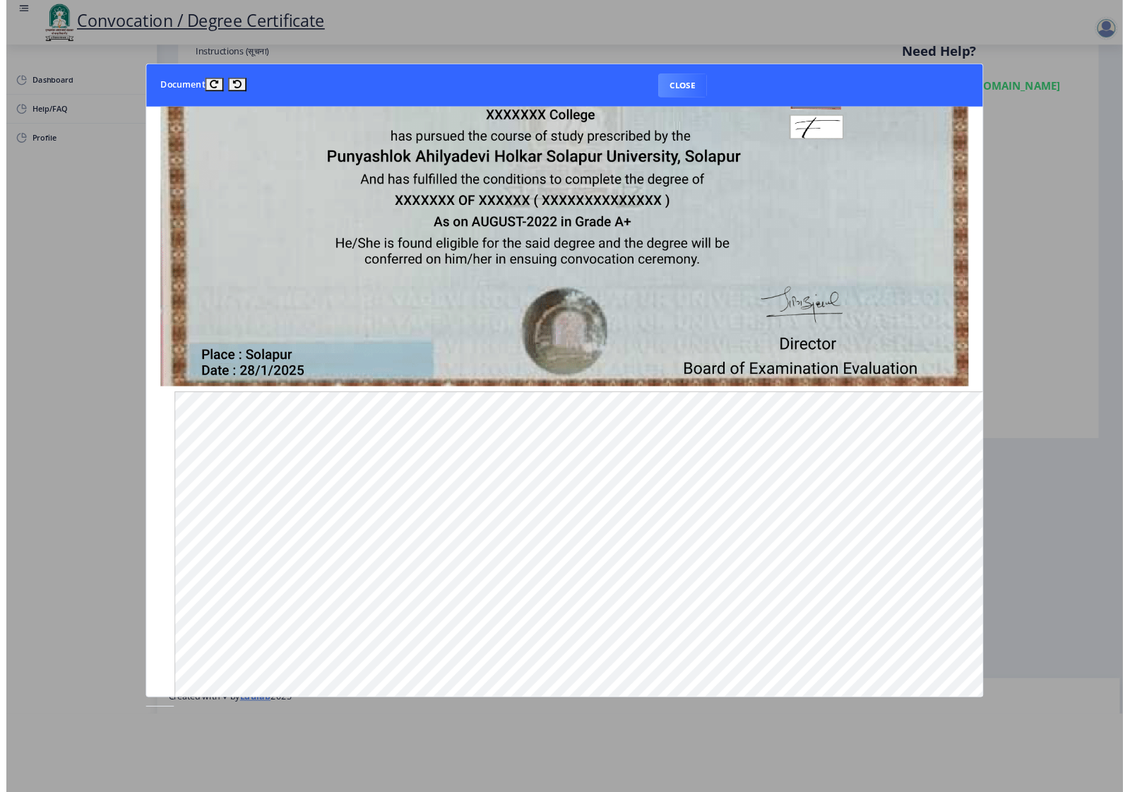
scroll to position [354, 0]
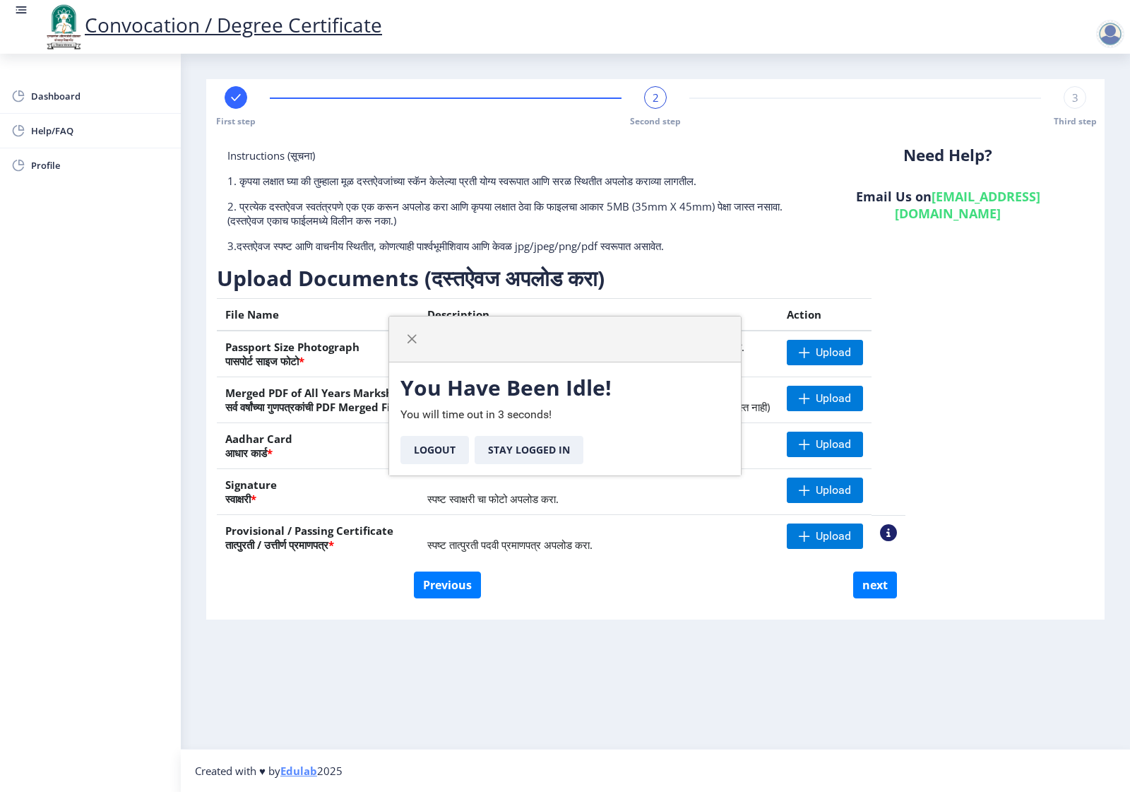
click at [704, 174] on p "1. कृपया लक्षात घ्या की तुम्हाला मूळ दस्तऐवजांच्या स्कॅन केलेल्या प्रती योग्य स…" at bounding box center [509, 181] width 564 height 14
